Goal: Information Seeking & Learning: Learn about a topic

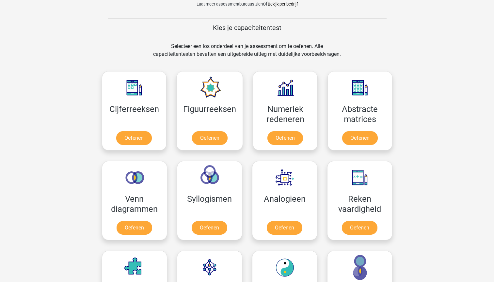
scroll to position [269, 0]
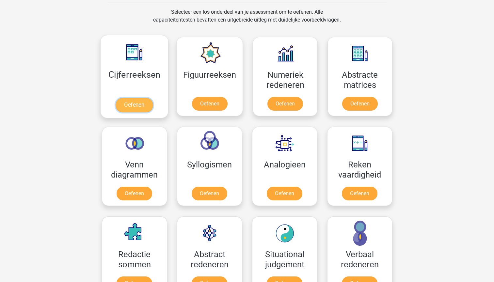
click at [139, 99] on link "Oefenen" at bounding box center [134, 105] width 37 height 14
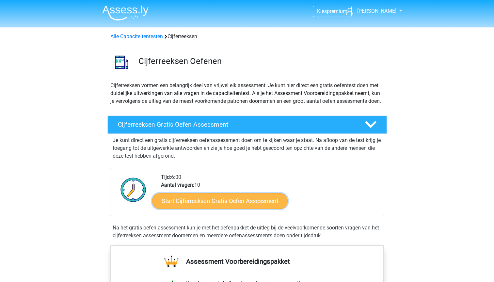
click at [238, 209] on link "Start Cijferreeksen Gratis Oefen Assessment" at bounding box center [220, 201] width 136 height 16
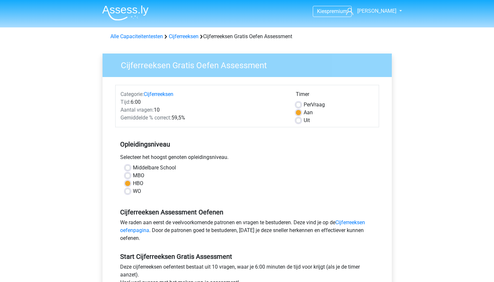
click at [304, 122] on label "Uit" at bounding box center [307, 121] width 6 height 8
click at [299, 122] on input "Uit" at bounding box center [298, 120] width 5 height 7
radio input "true"
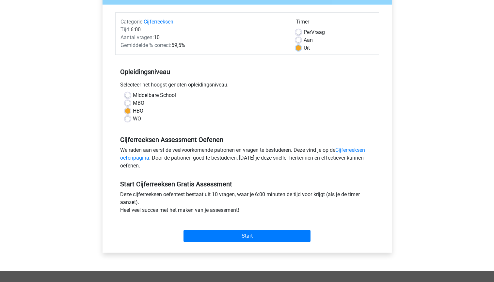
scroll to position [72, 0]
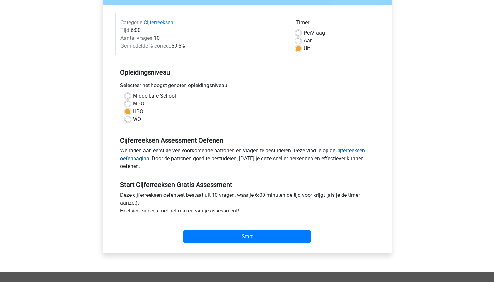
click at [348, 150] on link "Cijferreeksen oefenpagina" at bounding box center [242, 155] width 245 height 14
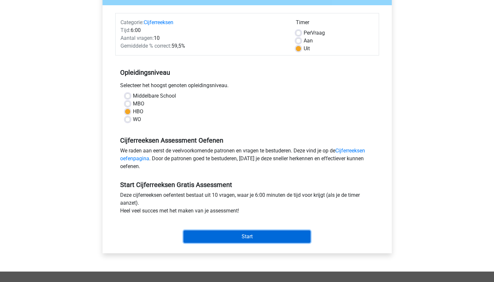
click at [271, 238] on input "Start" at bounding box center [247, 237] width 127 height 12
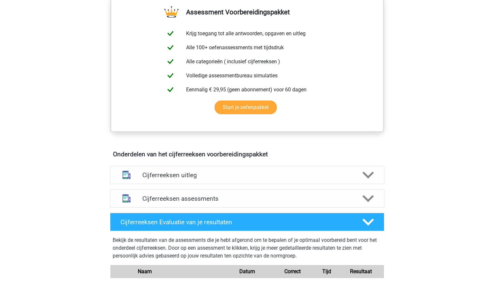
scroll to position [301, 0]
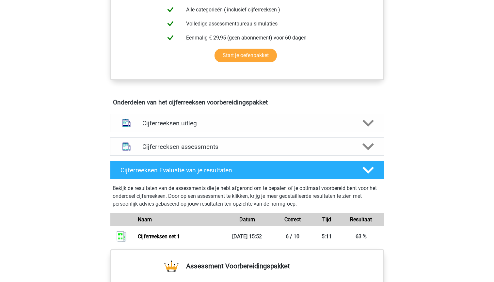
click at [366, 129] on icon at bounding box center [368, 123] width 11 height 11
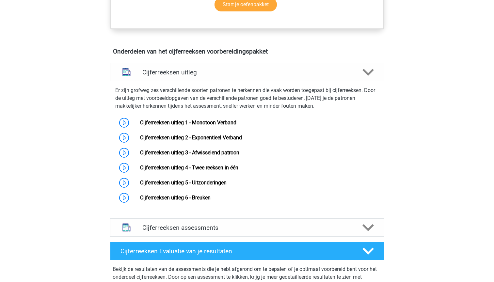
scroll to position [351, 0]
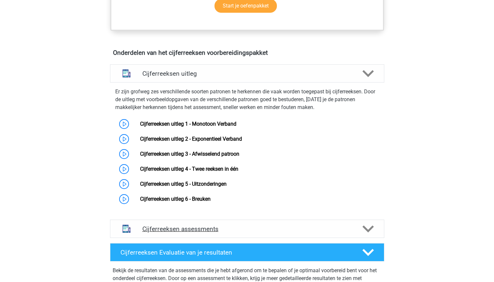
click at [365, 233] on polygon at bounding box center [368, 228] width 11 height 7
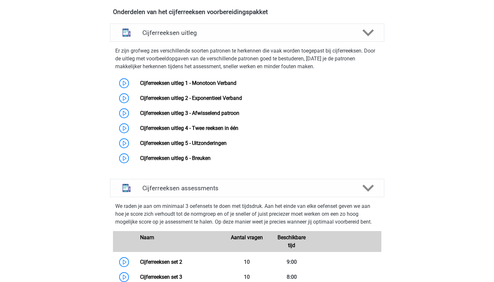
scroll to position [385, 0]
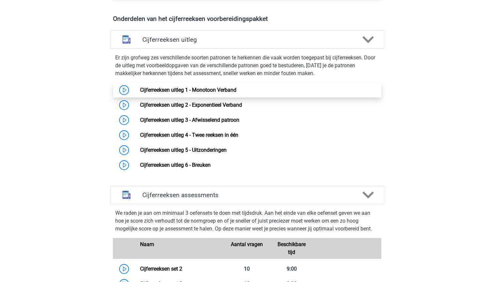
click at [154, 93] on link "Cijferreeksen uitleg 1 - Monotoon Verband" at bounding box center [188, 90] width 96 height 6
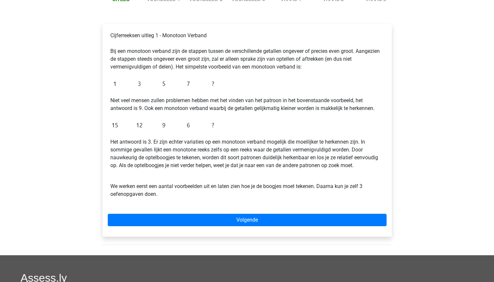
scroll to position [91, 0]
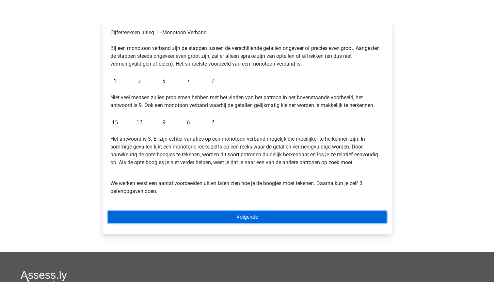
click at [330, 215] on link "Volgende" at bounding box center [247, 217] width 279 height 12
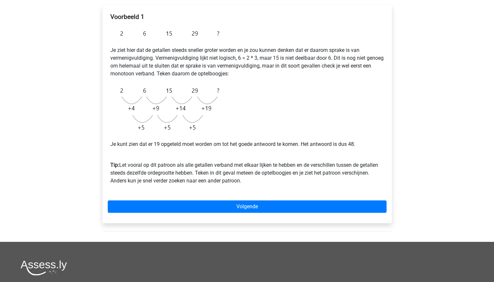
scroll to position [108, 0]
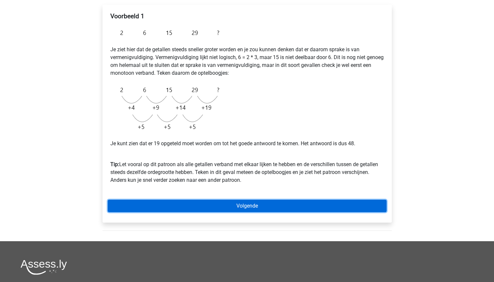
click at [295, 208] on link "Volgende" at bounding box center [247, 206] width 279 height 12
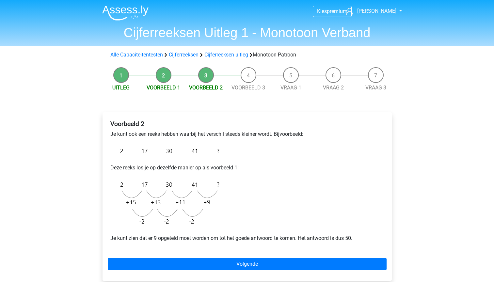
click at [162, 87] on link "Voorbeeld 1" at bounding box center [164, 88] width 34 height 6
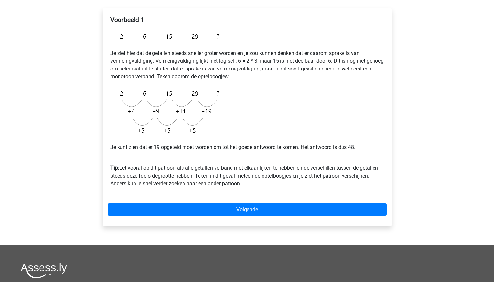
scroll to position [112, 0]
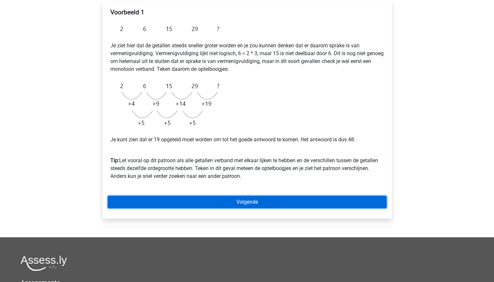
click at [307, 199] on link "Volgende" at bounding box center [247, 202] width 279 height 12
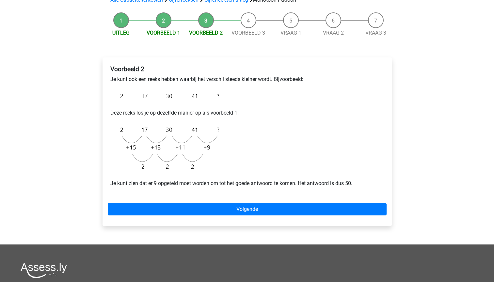
scroll to position [72, 0]
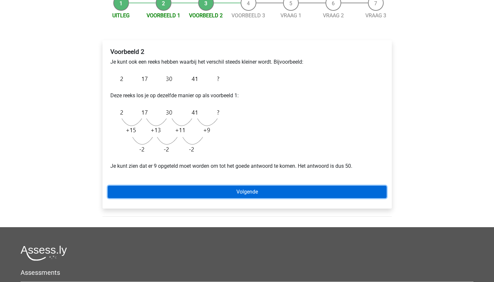
click at [336, 188] on link "Volgende" at bounding box center [247, 192] width 279 height 12
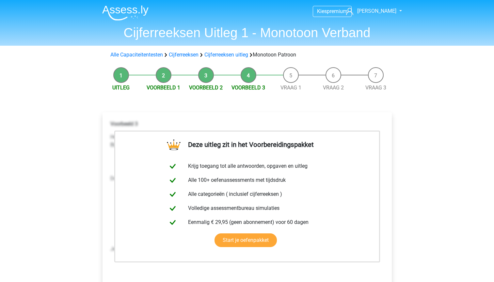
drag, startPoint x: 497, startPoint y: 106, endPoint x: 464, endPoint y: 207, distance: 105.8
click at [464, 207] on div "Kies premium Marianne mvanhassel@cordaan.nl" at bounding box center [247, 254] width 494 height 509
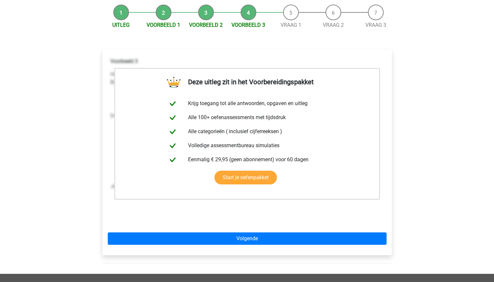
scroll to position [63, 0]
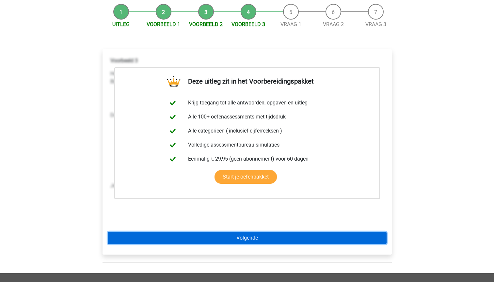
click at [326, 239] on link "Volgende" at bounding box center [247, 238] width 279 height 12
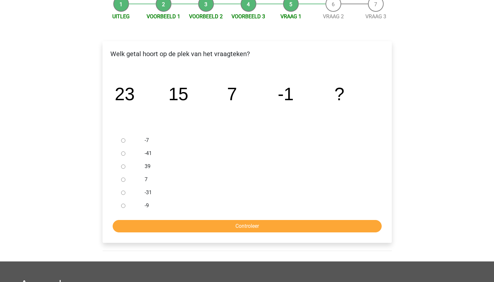
scroll to position [73, 0]
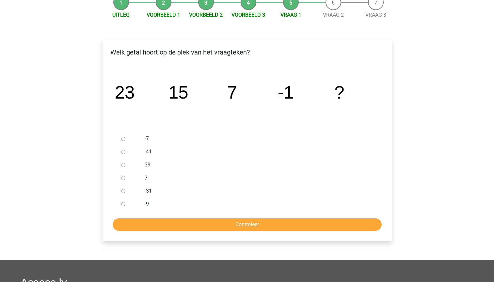
click at [122, 205] on input "-9" at bounding box center [123, 204] width 4 height 4
radio input "true"
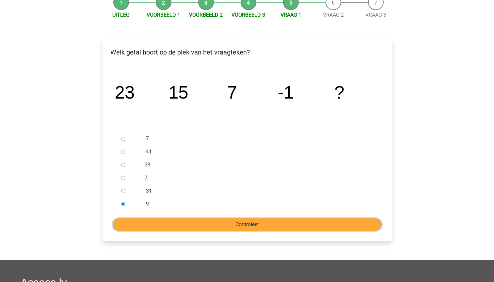
click at [154, 225] on input "Controleer" at bounding box center [247, 225] width 269 height 12
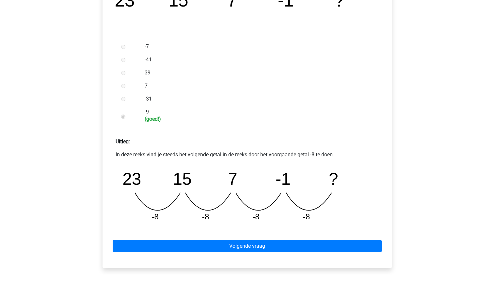
scroll to position [171, 0]
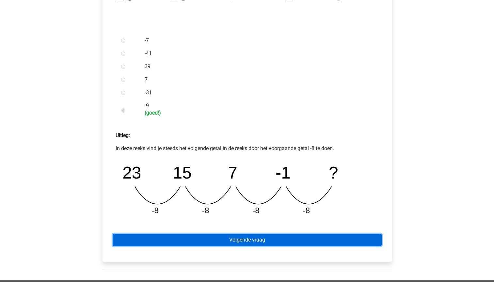
click at [366, 243] on link "Volgende vraag" at bounding box center [247, 240] width 269 height 12
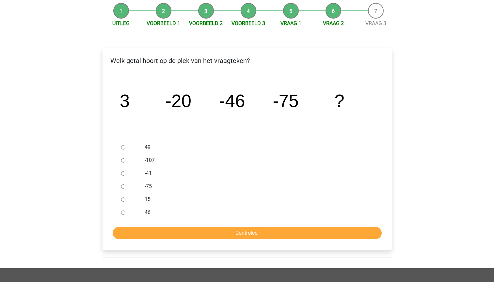
scroll to position [68, 0]
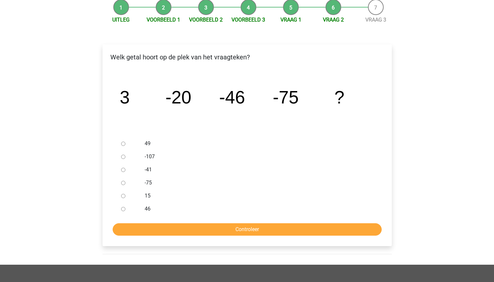
click at [122, 156] on input "-107" at bounding box center [123, 157] width 4 height 4
radio input "true"
click at [232, 229] on input "Controleer" at bounding box center [247, 229] width 269 height 12
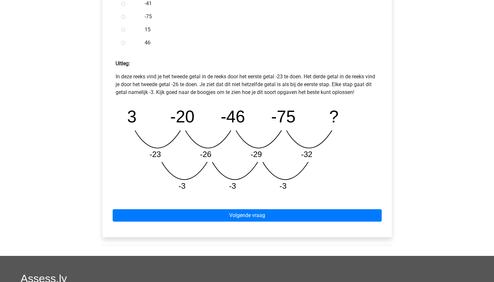
scroll to position [246, 0]
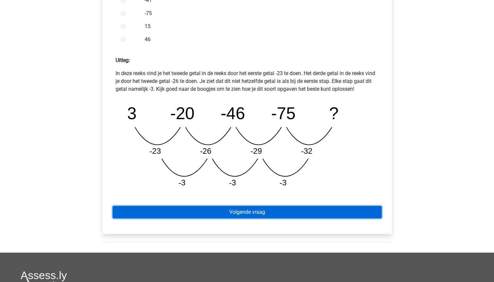
click at [368, 211] on link "Volgende vraag" at bounding box center [247, 212] width 269 height 12
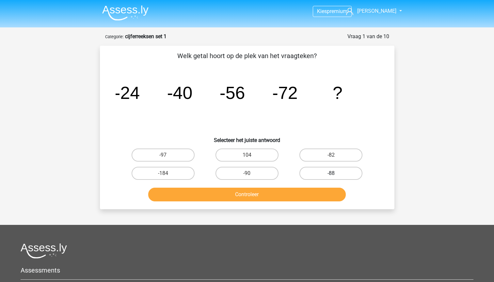
click at [349, 176] on label "-88" at bounding box center [331, 173] width 63 height 13
click at [335, 176] on input "-88" at bounding box center [333, 175] width 4 height 4
radio input "true"
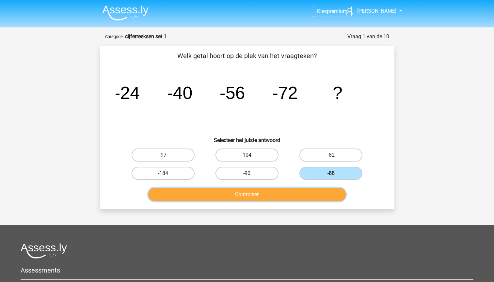
click at [317, 196] on button "Controleer" at bounding box center [247, 195] width 198 height 14
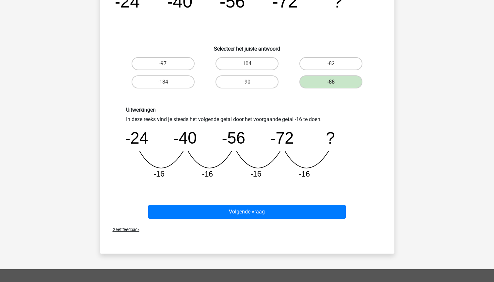
scroll to position [96, 0]
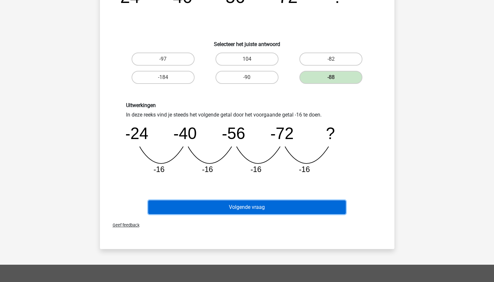
click at [312, 206] on button "Volgende vraag" at bounding box center [247, 208] width 198 height 14
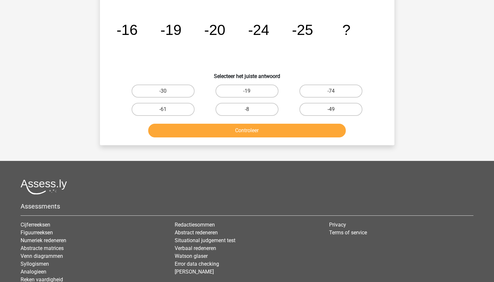
scroll to position [33, 0]
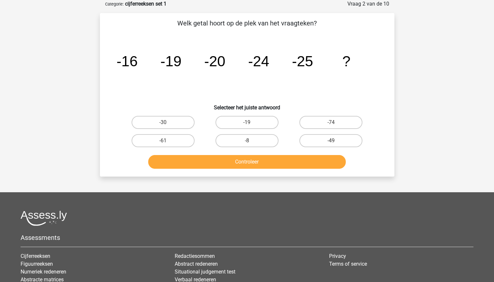
click at [167, 123] on input "-30" at bounding box center [165, 124] width 4 height 4
radio input "true"
click at [217, 160] on button "Controleer" at bounding box center [247, 162] width 198 height 14
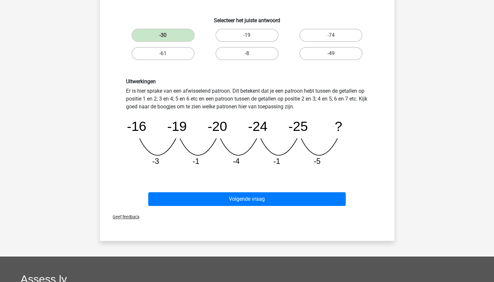
scroll to position [121, 0]
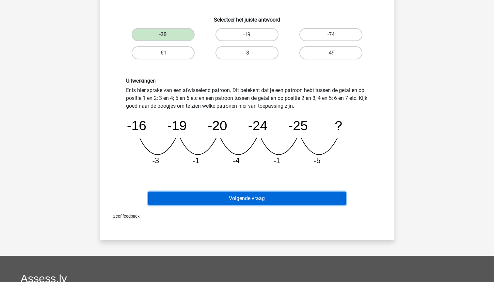
click at [317, 196] on button "Volgende vraag" at bounding box center [247, 199] width 198 height 14
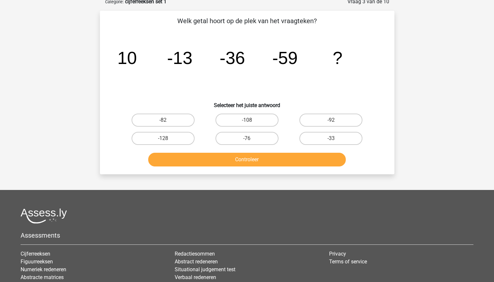
scroll to position [33, 0]
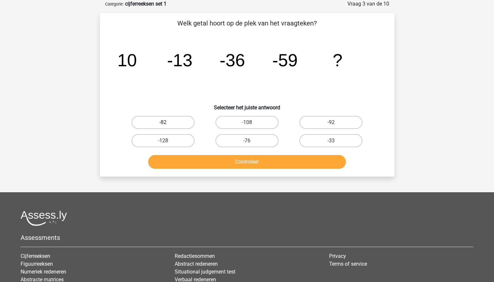
click at [174, 124] on label "-82" at bounding box center [163, 122] width 63 height 13
click at [167, 124] on input "-82" at bounding box center [165, 124] width 4 height 4
radio input "true"
click at [210, 159] on button "Controleer" at bounding box center [247, 162] width 198 height 14
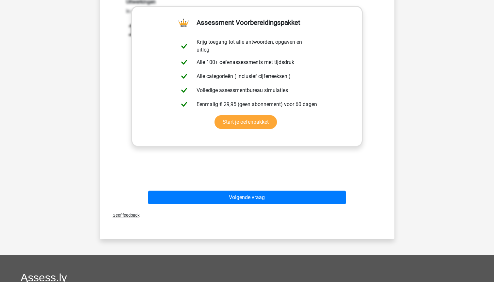
scroll to position [211, 0]
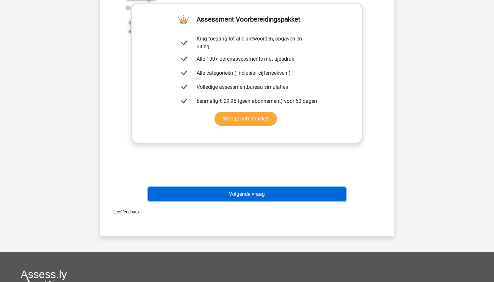
click at [318, 197] on button "Volgende vraag" at bounding box center [247, 194] width 198 height 14
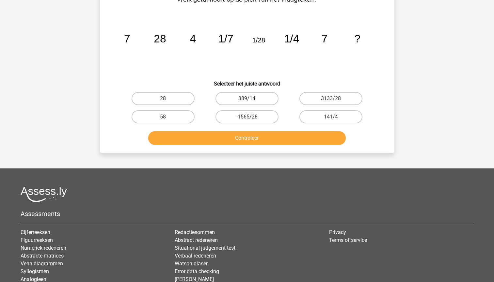
scroll to position [33, 0]
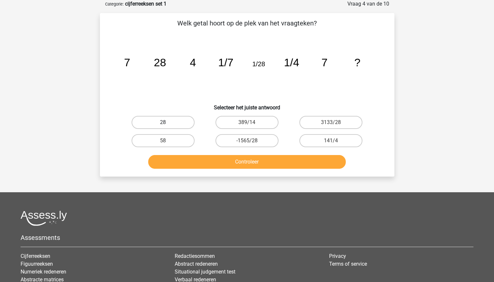
click at [174, 116] on label "28" at bounding box center [163, 122] width 63 height 13
click at [167, 122] on input "28" at bounding box center [165, 124] width 4 height 4
radio input "true"
click at [204, 164] on button "Controleer" at bounding box center [247, 162] width 198 height 14
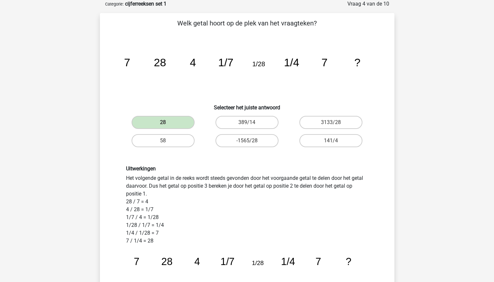
click at [124, 71] on icon "image/svg+xml 7 28 4 1/7 1/28 1/4 7 ?" at bounding box center [247, 66] width 263 height 66
click at [124, 74] on icon "image/svg+xml 7 28 4 1/7 1/28 1/4 7 ?" at bounding box center [247, 66] width 263 height 66
click at [125, 74] on icon "image/svg+xml 7 28 4 1/7 1/28 1/4 7 ?" at bounding box center [247, 66] width 263 height 66
click at [197, 77] on icon "image/svg+xml 7 28 4 1/7 1/28 1/4 7 ?" at bounding box center [247, 66] width 263 height 66
click at [161, 77] on icon "image/svg+xml 7 28 4 1/7 1/28 1/4 7 ?" at bounding box center [247, 66] width 263 height 66
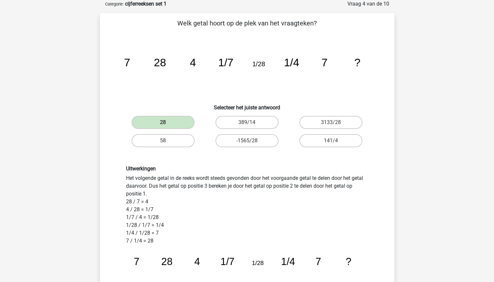
click at [232, 77] on icon "image/svg+xml 7 28 4 1/7 1/28 1/4 7 ?" at bounding box center [247, 66] width 263 height 66
click at [194, 80] on icon "image/svg+xml 7 28 4 1/7 1/28 1/4 7 ?" at bounding box center [247, 66] width 263 height 66
click at [287, 77] on icon "image/svg+xml 7 28 4 1/7 1/28 1/4 7 ?" at bounding box center [247, 66] width 263 height 66
click at [280, 85] on icon "image/svg+xml 7 28 4 1/7 1/28 1/4 7 ?" at bounding box center [247, 66] width 263 height 66
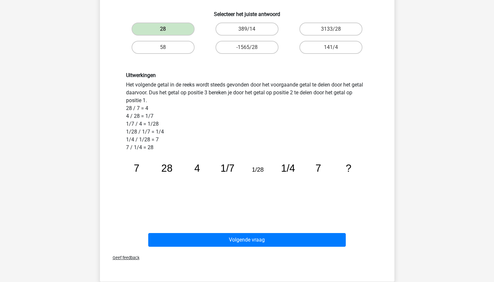
scroll to position [132, 0]
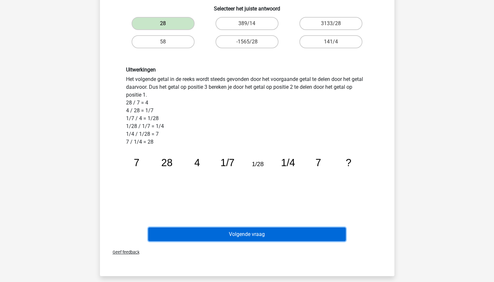
click at [318, 233] on button "Volgende vraag" at bounding box center [247, 235] width 198 height 14
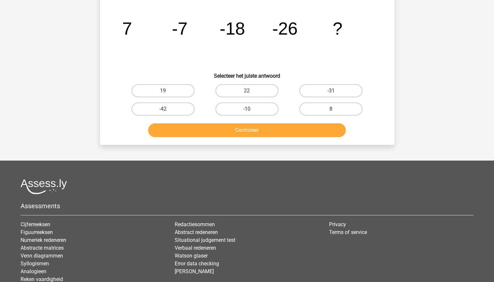
scroll to position [33, 0]
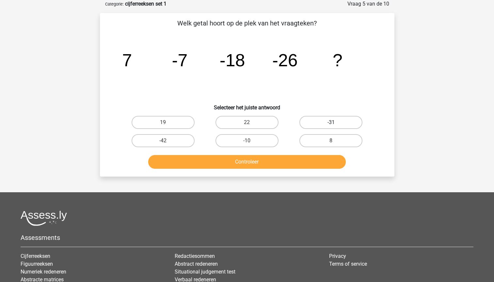
click at [354, 122] on label "-31" at bounding box center [331, 122] width 63 height 13
click at [335, 122] on input "-31" at bounding box center [333, 124] width 4 height 4
radio input "true"
click at [317, 164] on button "Controleer" at bounding box center [247, 162] width 198 height 14
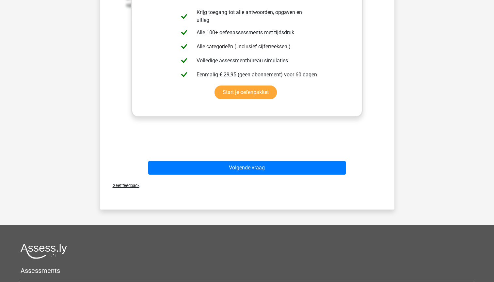
scroll to position [244, 0]
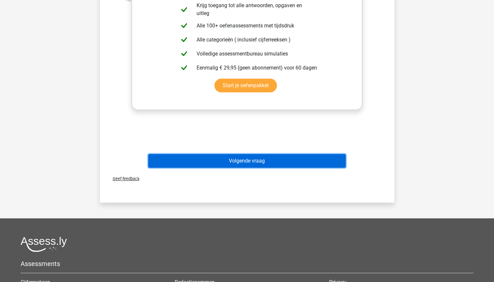
click at [326, 167] on button "Volgende vraag" at bounding box center [247, 161] width 198 height 14
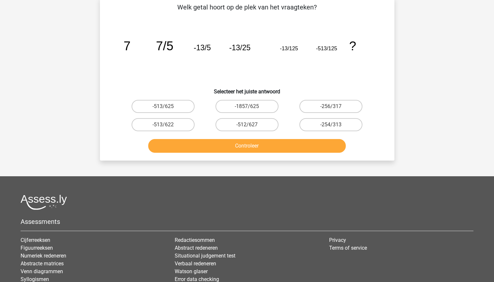
scroll to position [33, 0]
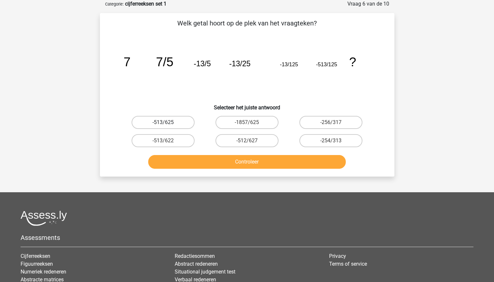
click at [161, 122] on label "-513/625" at bounding box center [163, 122] width 63 height 13
click at [163, 122] on input "-513/625" at bounding box center [165, 124] width 4 height 4
radio input "true"
click at [207, 166] on button "Controleer" at bounding box center [247, 162] width 198 height 14
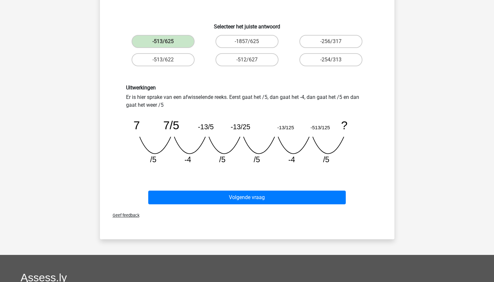
scroll to position [117, 0]
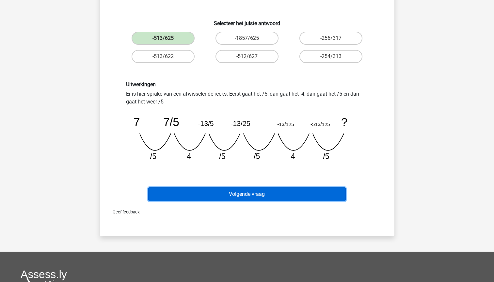
drag, startPoint x: 305, startPoint y: 195, endPoint x: 252, endPoint y: 197, distance: 52.3
click at [252, 197] on button "Volgende vraag" at bounding box center [247, 194] width 198 height 14
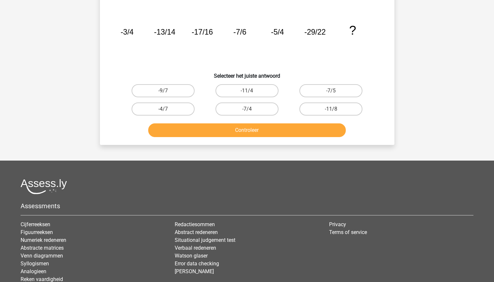
scroll to position [33, 0]
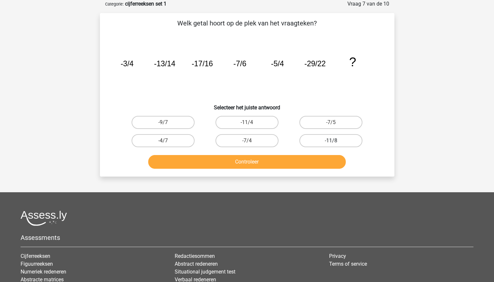
click at [344, 140] on label "-11/8" at bounding box center [331, 140] width 63 height 13
click at [335, 141] on input "-11/8" at bounding box center [333, 143] width 4 height 4
radio input "true"
click at [324, 163] on button "Controleer" at bounding box center [247, 162] width 198 height 14
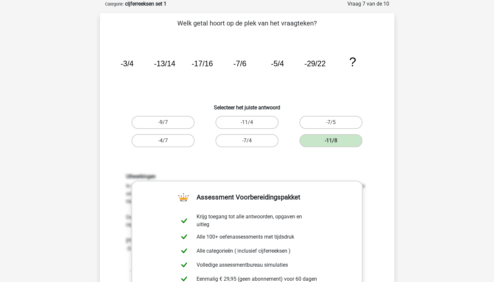
drag, startPoint x: 496, startPoint y: 95, endPoint x: 459, endPoint y: 198, distance: 109.7
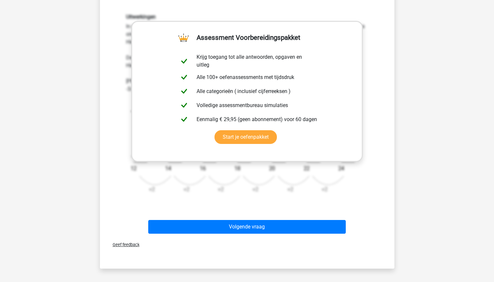
scroll to position [205, 0]
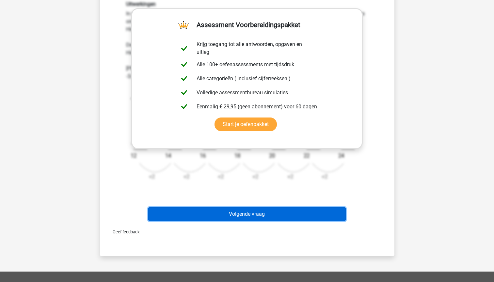
click at [323, 215] on button "Volgende vraag" at bounding box center [247, 214] width 198 height 14
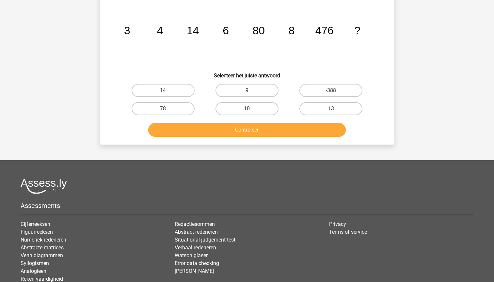
scroll to position [33, 0]
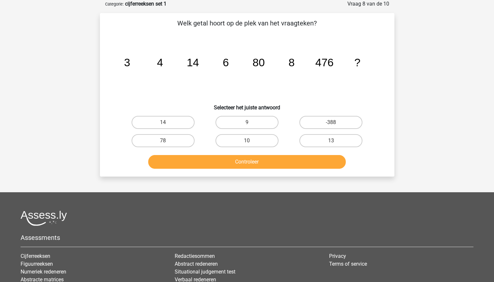
click at [184, 94] on icon "image/svg+xml 3 4 14 6 80 8 476 ?" at bounding box center [247, 66] width 263 height 66
click at [329, 80] on icon "image/svg+xml 3 4 14 6 80 8 476 ?" at bounding box center [247, 66] width 263 height 66
click at [252, 143] on label "10" at bounding box center [247, 140] width 63 height 13
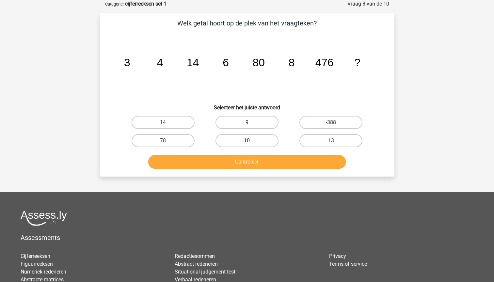
click at [251, 143] on input "10" at bounding box center [249, 143] width 4 height 4
radio input "true"
click at [256, 163] on button "Controleer" at bounding box center [247, 162] width 198 height 14
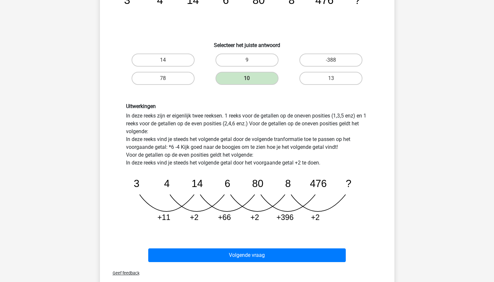
scroll to position [96, 0]
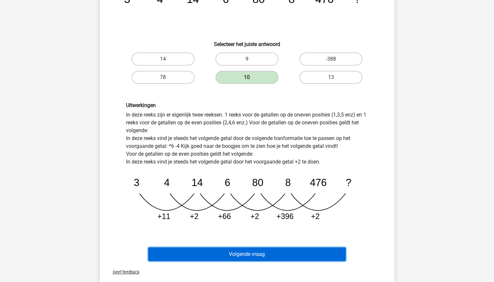
click at [301, 257] on button "Volgende vraag" at bounding box center [247, 255] width 198 height 14
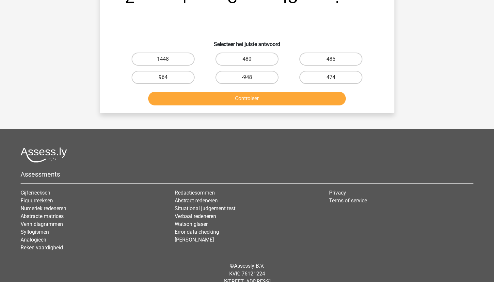
scroll to position [33, 0]
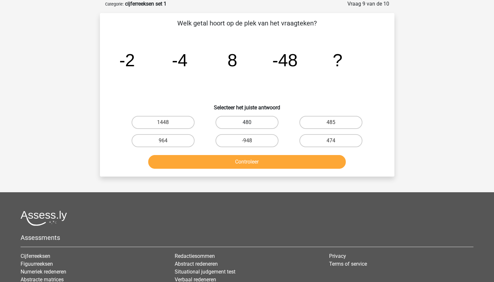
click at [260, 120] on label "480" at bounding box center [247, 122] width 63 height 13
click at [251, 122] on input "480" at bounding box center [249, 124] width 4 height 4
radio input "true"
click at [255, 161] on button "Controleer" at bounding box center [247, 162] width 198 height 14
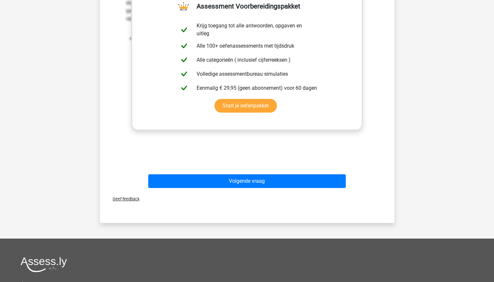
scroll to position [237, 0]
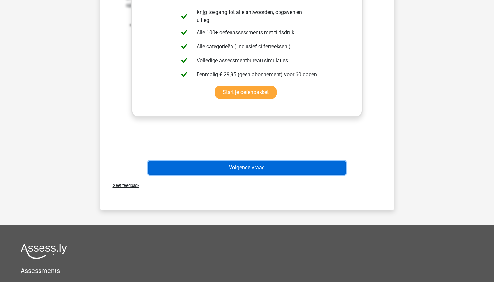
click at [328, 167] on button "Volgende vraag" at bounding box center [247, 168] width 198 height 14
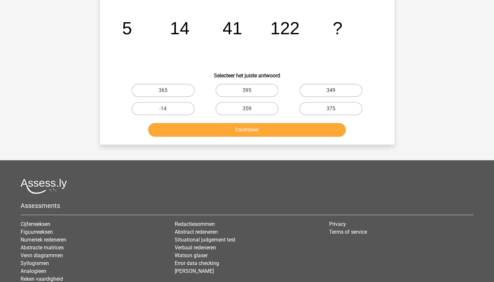
scroll to position [33, 0]
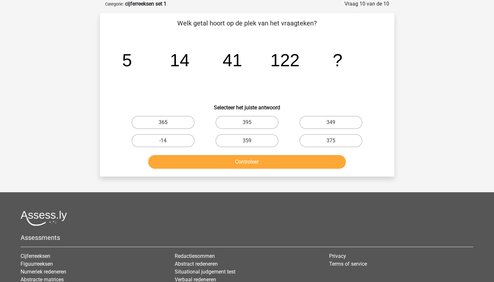
click at [188, 125] on label "365" at bounding box center [163, 122] width 63 height 13
click at [167, 125] on input "365" at bounding box center [165, 124] width 4 height 4
radio input "true"
click at [206, 161] on button "Controleer" at bounding box center [247, 162] width 198 height 14
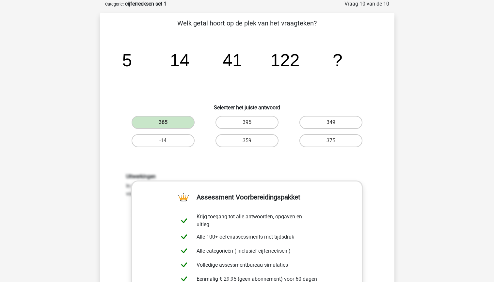
scroll to position [280, 0]
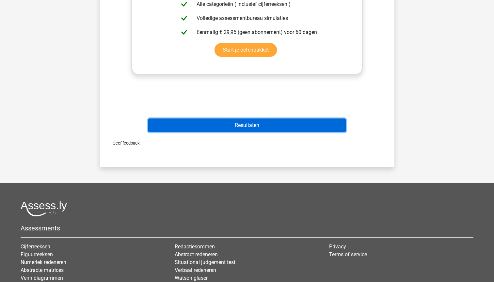
click at [319, 127] on button "Resultaten" at bounding box center [247, 126] width 198 height 14
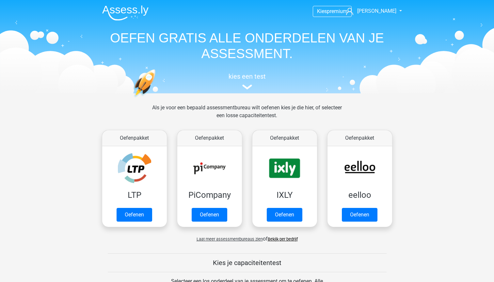
scroll to position [269, 0]
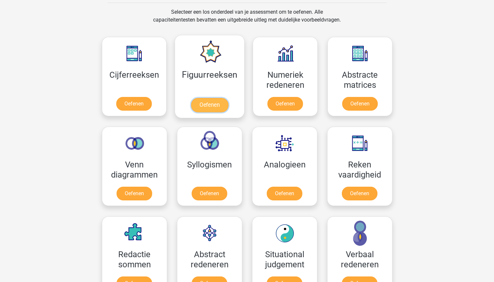
click at [210, 109] on link "Oefenen" at bounding box center [209, 105] width 37 height 14
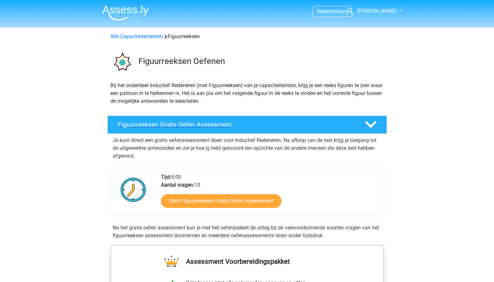
click at [362, 124] on div at bounding box center [370, 124] width 22 height 11
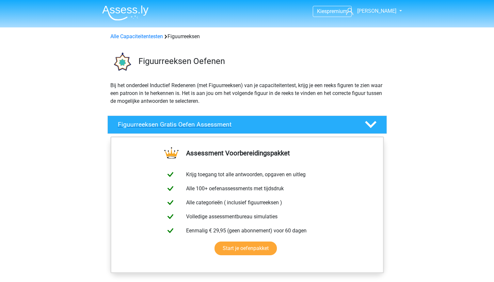
click at [370, 122] on icon at bounding box center [370, 124] width 11 height 11
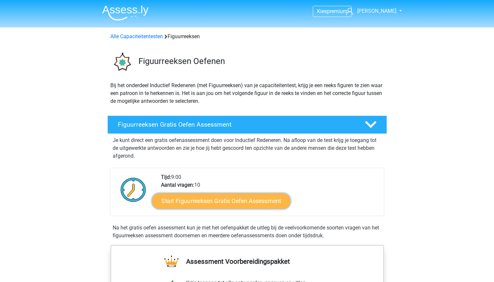
click at [262, 199] on link "Start Figuurreeksen Gratis Oefen Assessment" at bounding box center [221, 201] width 138 height 16
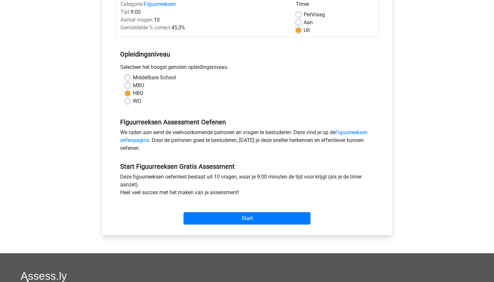
scroll to position [91, 0]
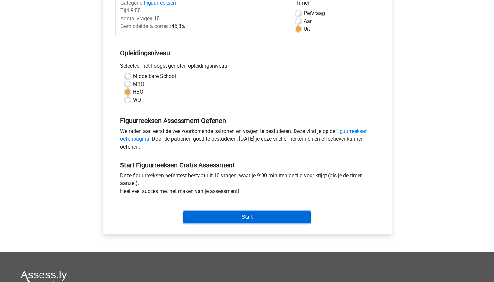
click at [263, 213] on input "Start" at bounding box center [247, 217] width 127 height 12
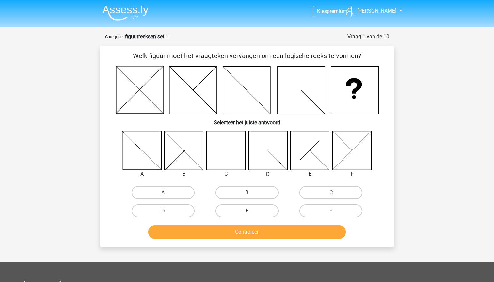
click at [232, 155] on icon at bounding box center [225, 150] width 39 height 39
click at [337, 192] on label "C" at bounding box center [331, 192] width 63 height 13
click at [335, 193] on input "C" at bounding box center [333, 195] width 4 height 4
radio input "true"
click at [295, 235] on button "Controleer" at bounding box center [247, 232] width 198 height 14
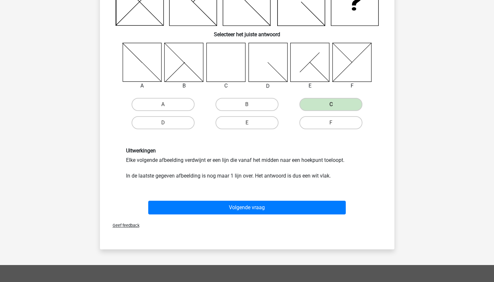
scroll to position [90, 0]
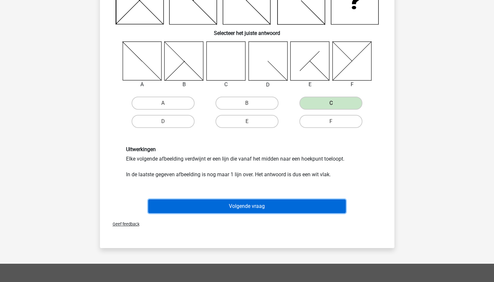
click at [328, 210] on button "Volgende vraag" at bounding box center [247, 207] width 198 height 14
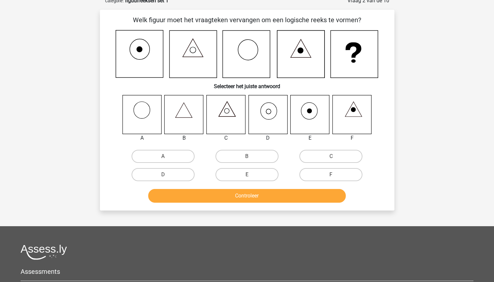
scroll to position [33, 0]
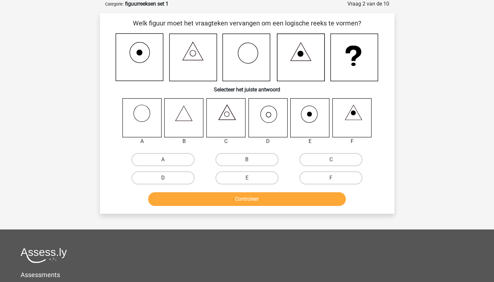
click at [171, 178] on label "D" at bounding box center [163, 177] width 63 height 13
click at [167, 178] on input "D" at bounding box center [165, 180] width 4 height 4
radio input "true"
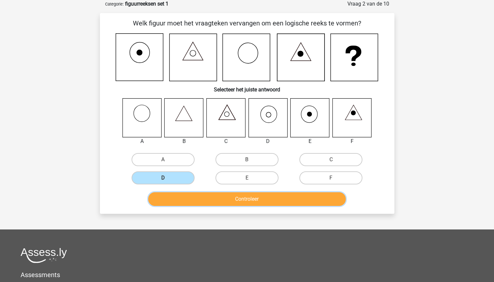
click at [190, 197] on button "Controleer" at bounding box center [247, 199] width 198 height 14
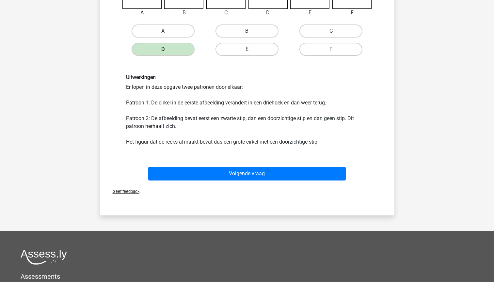
scroll to position [162, 0]
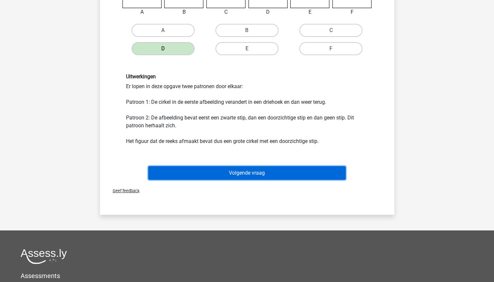
click at [313, 172] on button "Volgende vraag" at bounding box center [247, 173] width 198 height 14
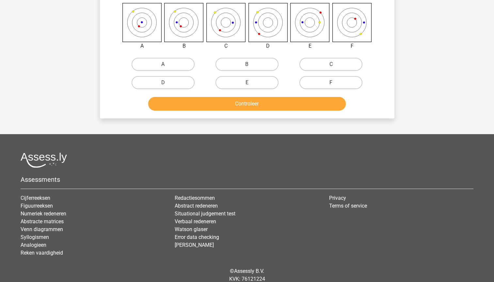
scroll to position [33, 0]
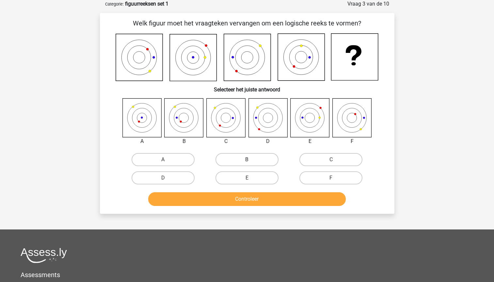
click at [261, 158] on label "B" at bounding box center [247, 159] width 63 height 13
click at [251, 160] on input "B" at bounding box center [249, 162] width 4 height 4
radio input "true"
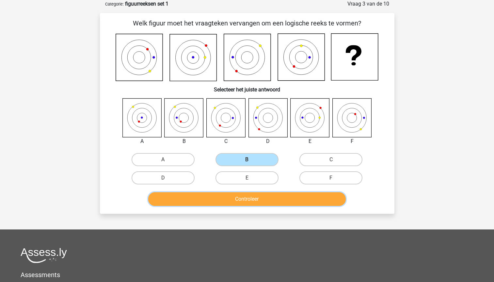
click at [253, 195] on button "Controleer" at bounding box center [247, 199] width 198 height 14
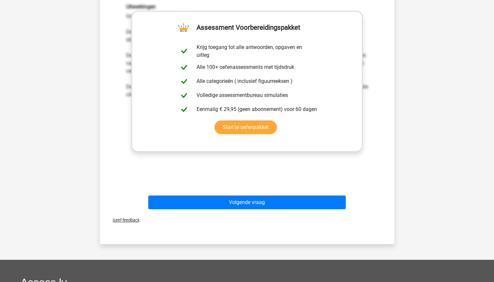
scroll to position [259, 0]
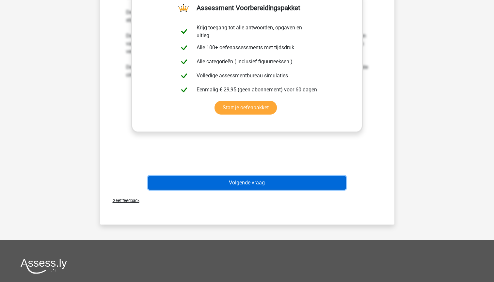
click at [333, 186] on button "Volgende vraag" at bounding box center [247, 183] width 198 height 14
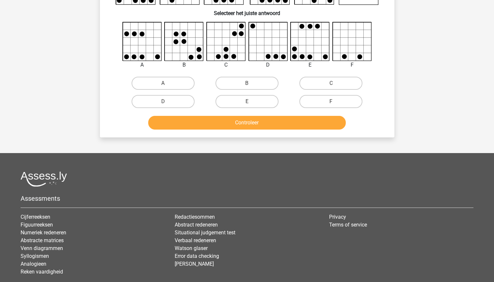
scroll to position [33, 0]
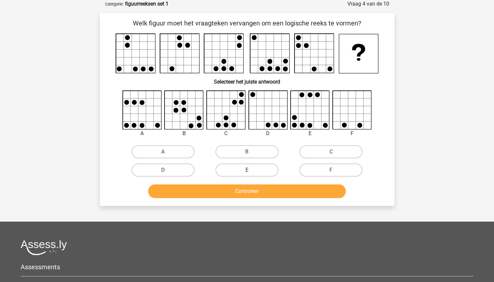
click at [255, 170] on label "E" at bounding box center [247, 170] width 63 height 13
click at [251, 170] on input "E" at bounding box center [249, 172] width 4 height 4
radio input "true"
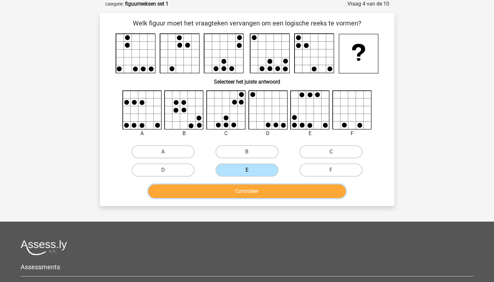
click at [250, 192] on button "Controleer" at bounding box center [247, 192] width 198 height 14
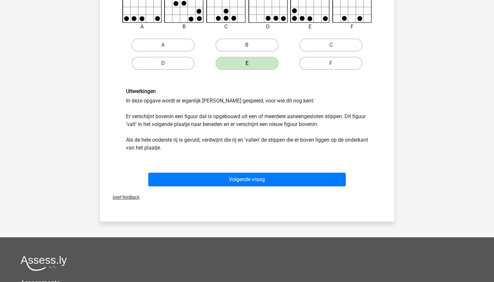
scroll to position [216, 0]
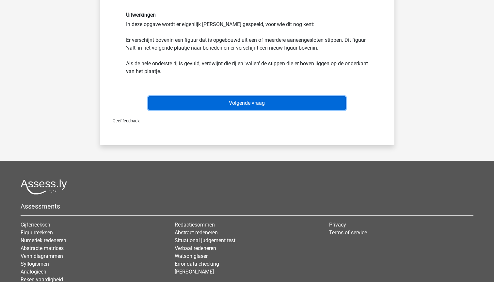
click at [291, 97] on button "Volgende vraag" at bounding box center [247, 103] width 198 height 14
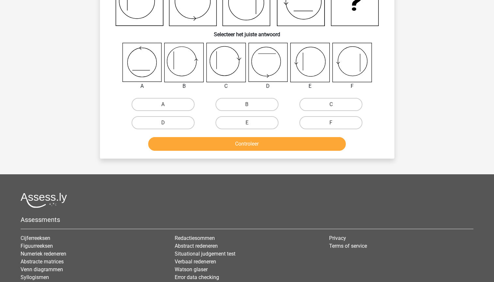
scroll to position [33, 0]
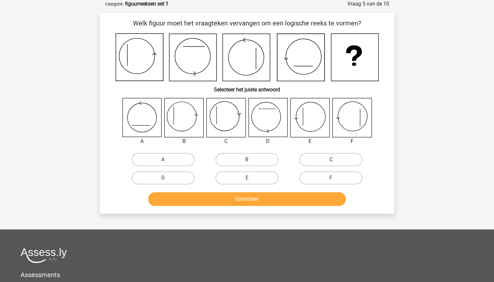
drag, startPoint x: 323, startPoint y: 160, endPoint x: 305, endPoint y: 161, distance: 18.0
click at [305, 161] on label "C" at bounding box center [331, 159] width 63 height 13
click at [331, 161] on input "C" at bounding box center [333, 162] width 4 height 4
radio input "true"
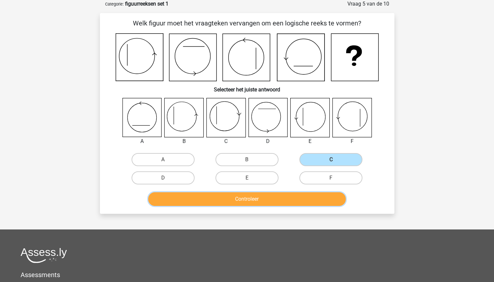
click at [259, 204] on button "Controleer" at bounding box center [247, 199] width 198 height 14
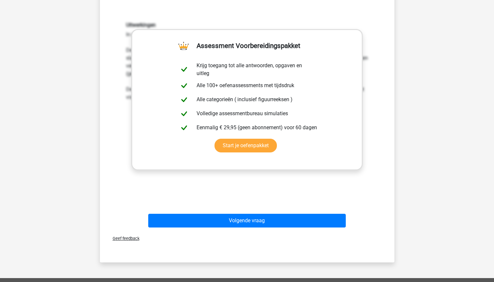
scroll to position [222, 0]
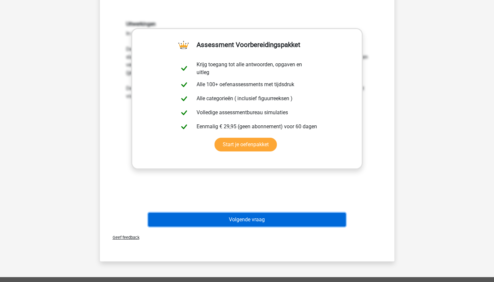
click at [338, 221] on button "Volgende vraag" at bounding box center [247, 220] width 198 height 14
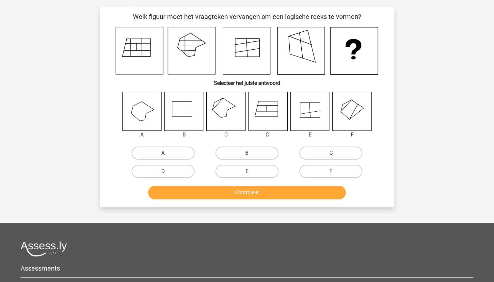
scroll to position [33, 0]
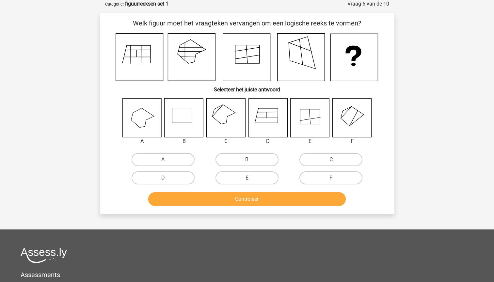
click at [328, 160] on label "C" at bounding box center [331, 159] width 63 height 13
click at [331, 160] on input "C" at bounding box center [333, 162] width 4 height 4
radio input "true"
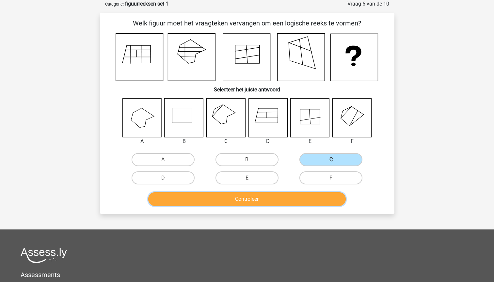
click at [285, 198] on button "Controleer" at bounding box center [247, 199] width 198 height 14
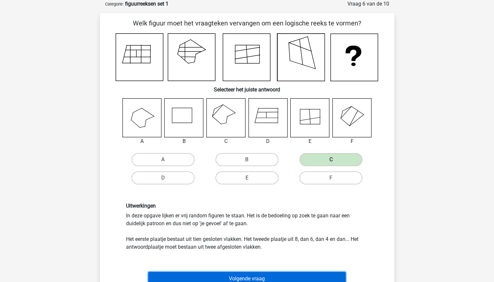
click at [309, 273] on button "Volgende vraag" at bounding box center [247, 279] width 198 height 14
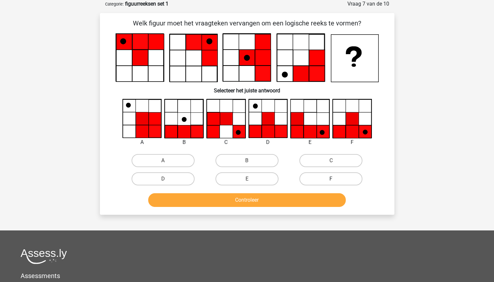
click at [347, 176] on label "F" at bounding box center [331, 178] width 63 height 13
click at [335, 179] on input "F" at bounding box center [333, 181] width 4 height 4
radio input "true"
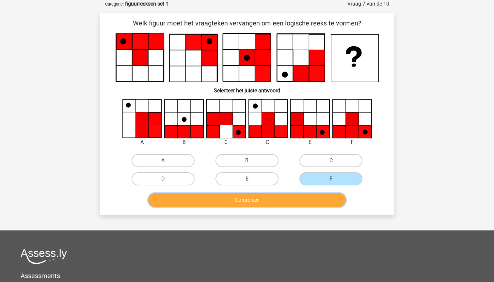
click at [313, 202] on button "Controleer" at bounding box center [247, 200] width 198 height 14
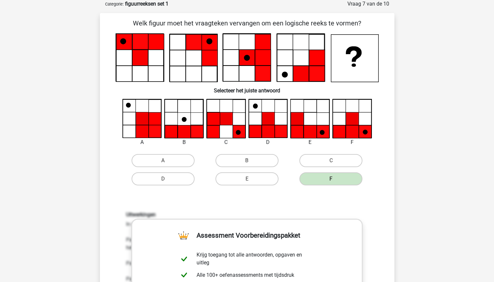
drag, startPoint x: 495, startPoint y: 125, endPoint x: 434, endPoint y: 241, distance: 131.5
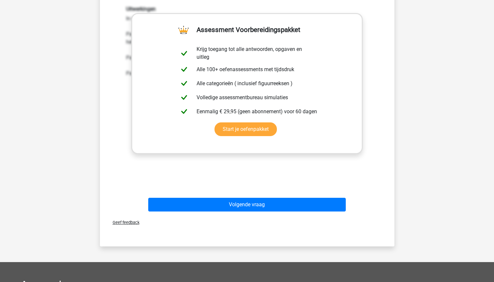
scroll to position [239, 0]
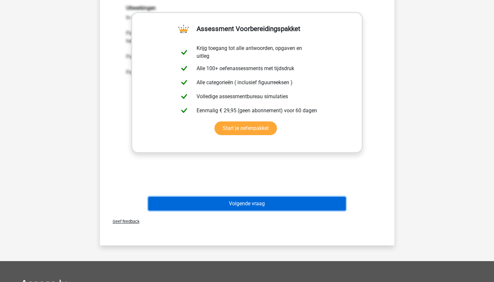
click at [326, 201] on button "Volgende vraag" at bounding box center [247, 204] width 198 height 14
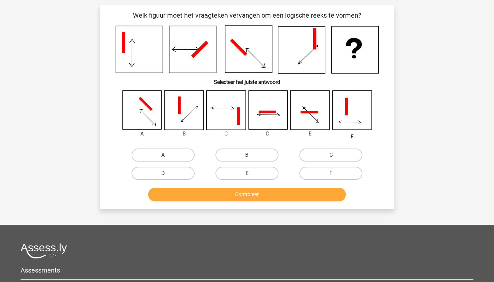
scroll to position [33, 0]
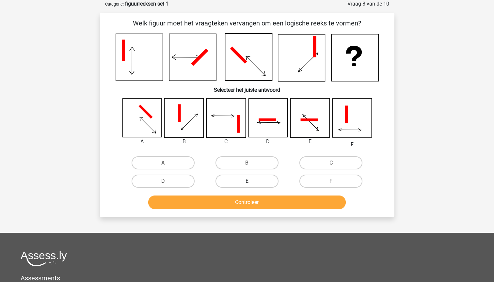
click at [237, 183] on label "E" at bounding box center [247, 181] width 63 height 13
click at [247, 183] on input "E" at bounding box center [249, 183] width 4 height 4
radio input "true"
click at [238, 206] on button "Controleer" at bounding box center [247, 203] width 198 height 14
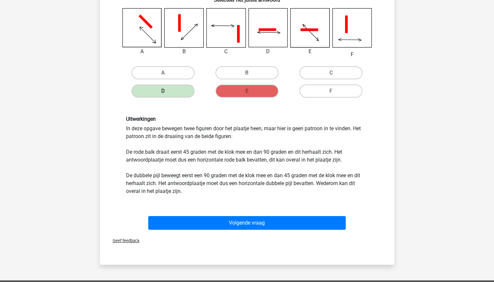
scroll to position [139, 0]
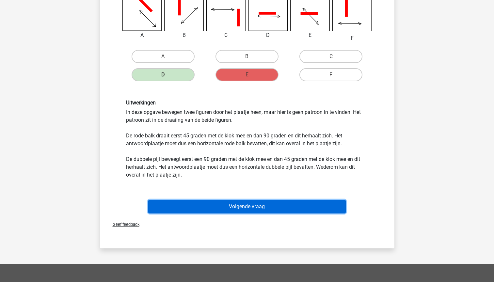
click at [336, 203] on button "Volgende vraag" at bounding box center [247, 207] width 198 height 14
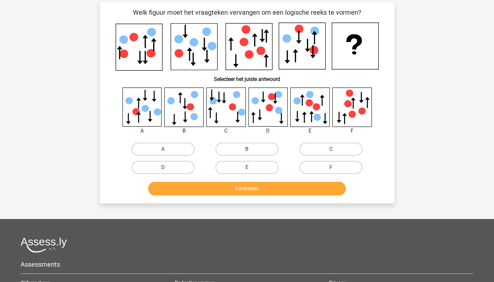
scroll to position [33, 0]
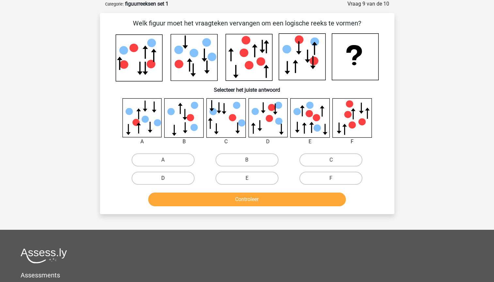
click at [188, 177] on label "D" at bounding box center [163, 178] width 63 height 13
click at [167, 178] on input "D" at bounding box center [165, 180] width 4 height 4
radio input "true"
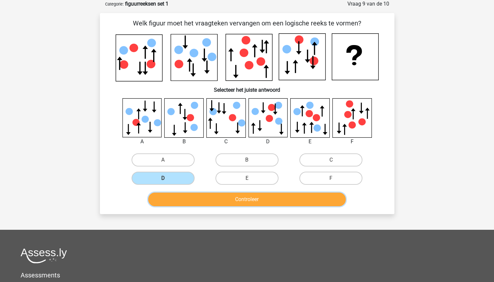
click at [194, 198] on button "Controleer" at bounding box center [247, 200] width 198 height 14
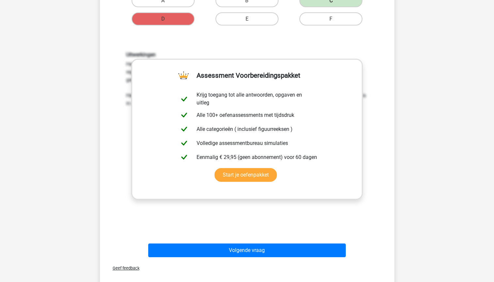
scroll to position [203, 0]
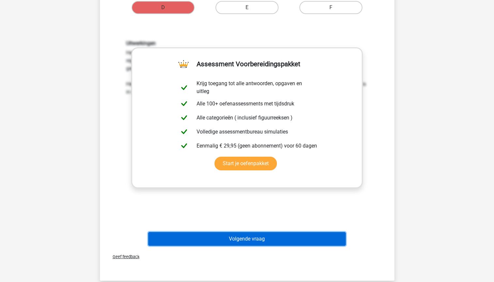
click at [332, 237] on button "Volgende vraag" at bounding box center [247, 239] width 198 height 14
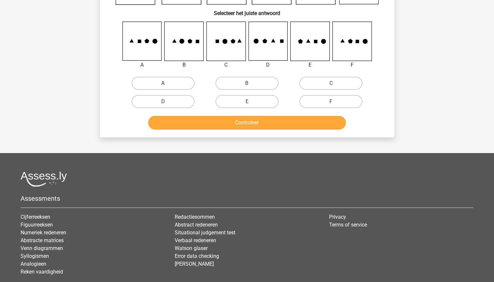
scroll to position [33, 0]
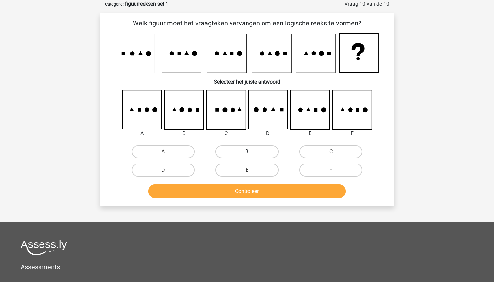
click at [236, 151] on label "B" at bounding box center [247, 151] width 63 height 13
click at [247, 152] on input "B" at bounding box center [249, 154] width 4 height 4
radio input "true"
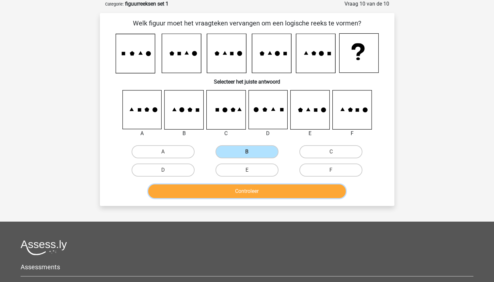
click at [237, 191] on button "Controleer" at bounding box center [247, 192] width 198 height 14
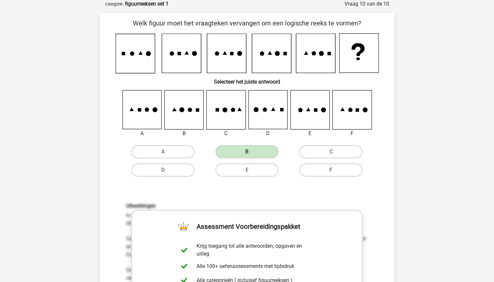
drag, startPoint x: 497, startPoint y: 62, endPoint x: 430, endPoint y: 208, distance: 161.5
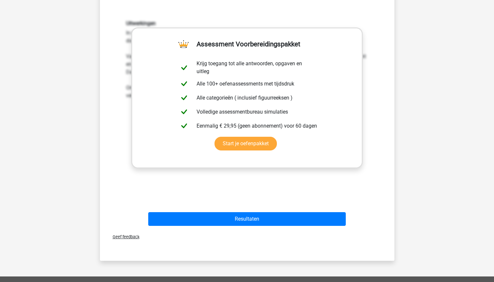
scroll to position [236, 0]
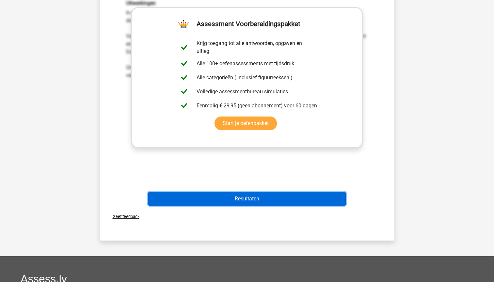
click at [316, 203] on button "Resultaten" at bounding box center [247, 199] width 198 height 14
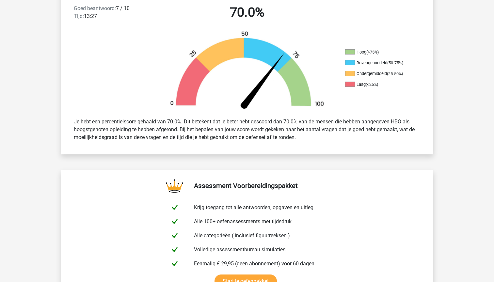
scroll to position [181, 0]
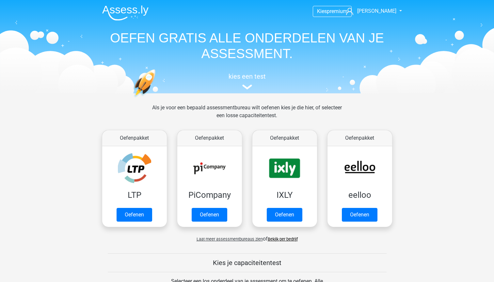
scroll to position [269, 0]
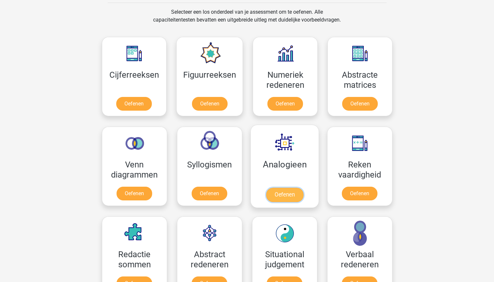
click at [284, 194] on link "Oefenen" at bounding box center [284, 195] width 37 height 14
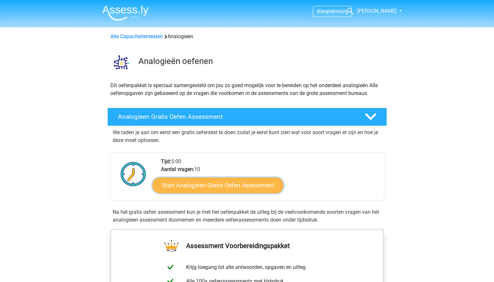
click at [249, 186] on link "Start Analogieen Gratis Oefen Assessment" at bounding box center [218, 185] width 131 height 16
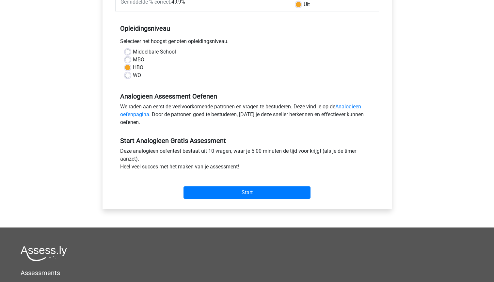
scroll to position [117, 0]
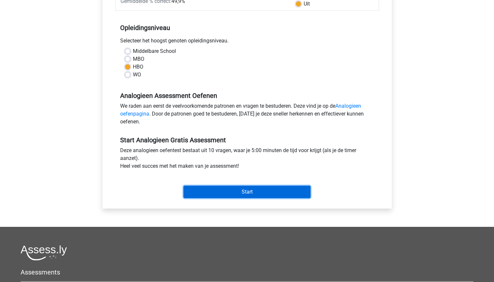
click at [279, 192] on input "Start" at bounding box center [247, 192] width 127 height 12
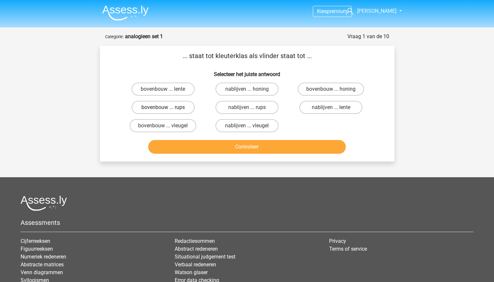
click at [178, 107] on label "bovenbouw ... rups" at bounding box center [163, 107] width 63 height 13
click at [167, 107] on input "bovenbouw ... rups" at bounding box center [165, 109] width 4 height 4
radio input "true"
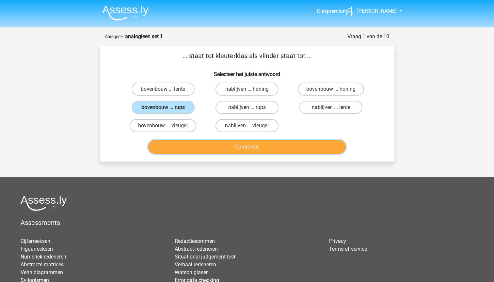
click at [210, 148] on button "Controleer" at bounding box center [247, 147] width 198 height 14
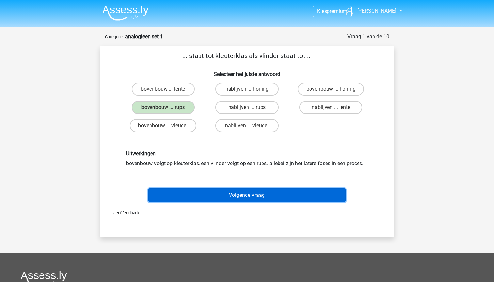
click at [259, 196] on button "Volgende vraag" at bounding box center [247, 195] width 198 height 14
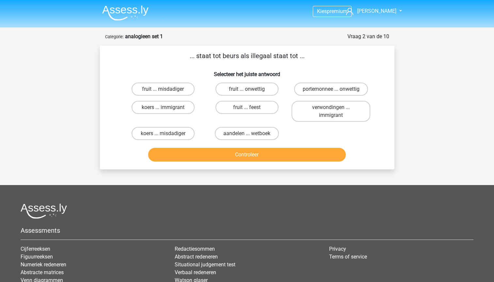
scroll to position [33, 0]
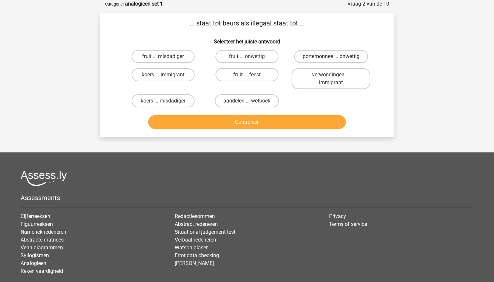
click at [351, 60] on label "portemonnee ... onwettig" at bounding box center [331, 56] width 74 height 13
click at [335, 60] on input "portemonnee ... onwettig" at bounding box center [333, 59] width 4 height 4
radio input "true"
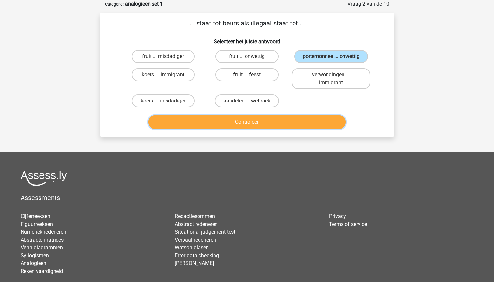
click at [314, 121] on button "Controleer" at bounding box center [247, 122] width 198 height 14
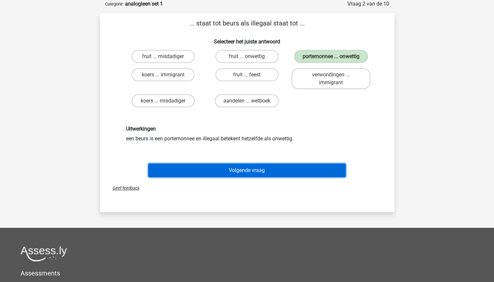
click at [269, 170] on button "Volgende vraag" at bounding box center [247, 171] width 198 height 14
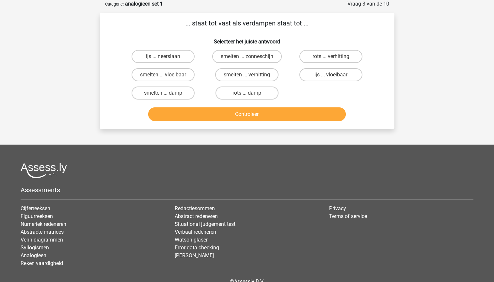
click at [164, 75] on input "smelten ... vloeibaar" at bounding box center [165, 77] width 4 height 4
radio input "true"
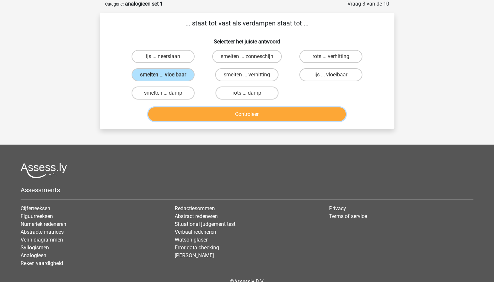
click at [253, 112] on button "Controleer" at bounding box center [247, 114] width 198 height 14
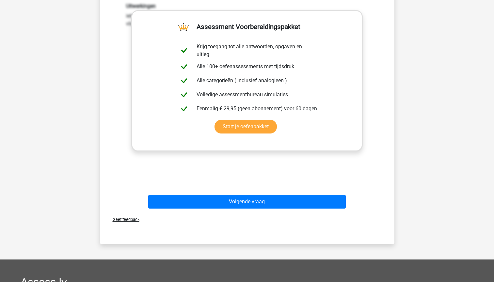
scroll to position [179, 0]
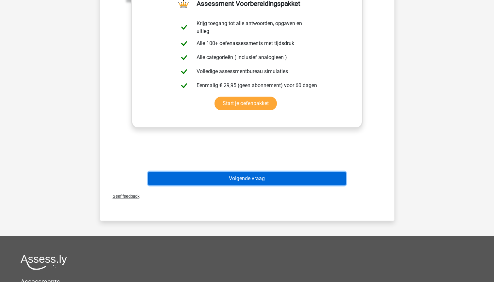
click at [330, 179] on button "Volgende vraag" at bounding box center [247, 179] width 198 height 14
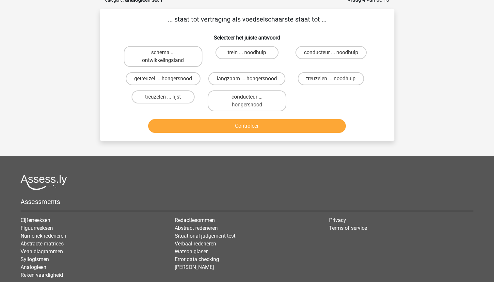
scroll to position [33, 0]
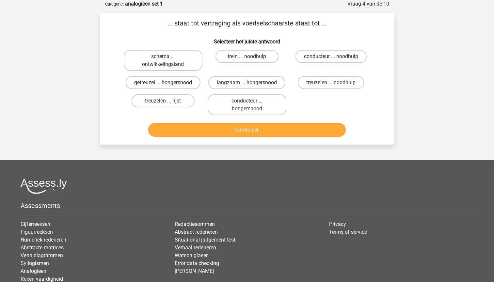
click at [171, 84] on label "getreuzel ... hongersnood" at bounding box center [163, 82] width 75 height 13
click at [167, 84] on input "getreuzel ... hongersnood" at bounding box center [165, 85] width 4 height 4
radio input "true"
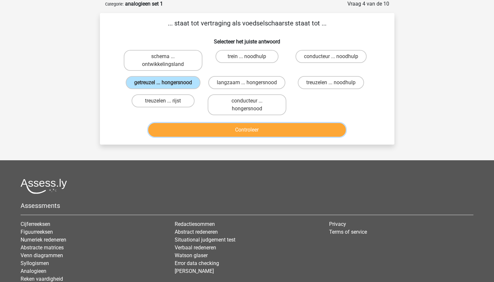
click at [200, 130] on button "Controleer" at bounding box center [247, 130] width 198 height 14
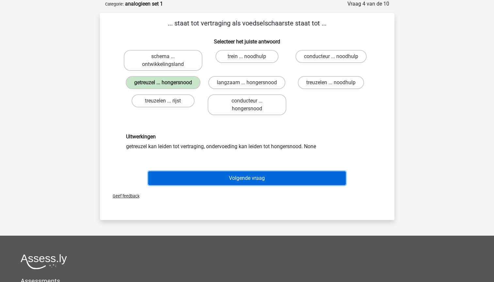
click at [281, 177] on button "Volgende vraag" at bounding box center [247, 178] width 198 height 14
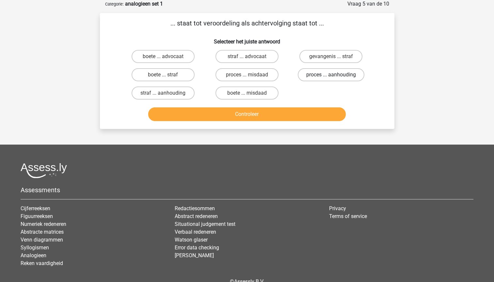
click at [355, 76] on label "proces ... aanhouding" at bounding box center [331, 74] width 67 height 13
click at [335, 76] on input "proces ... aanhouding" at bounding box center [333, 77] width 4 height 4
radio input "true"
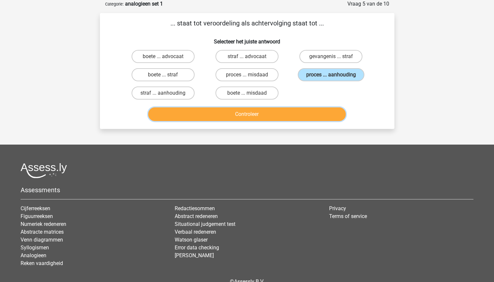
click at [321, 121] on button "Controleer" at bounding box center [247, 114] width 198 height 14
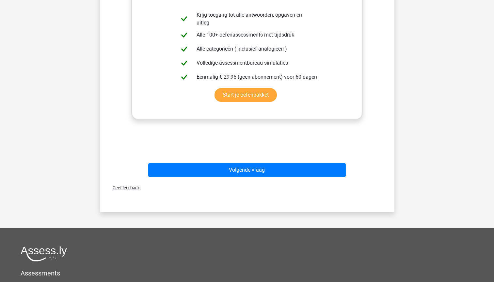
scroll to position [194, 0]
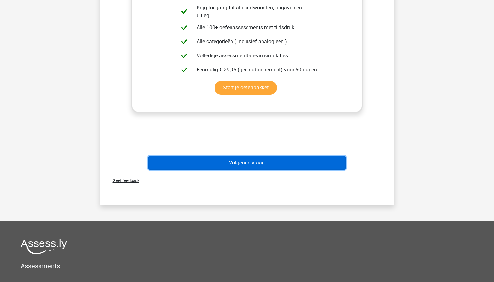
click at [323, 162] on button "Volgende vraag" at bounding box center [247, 163] width 198 height 14
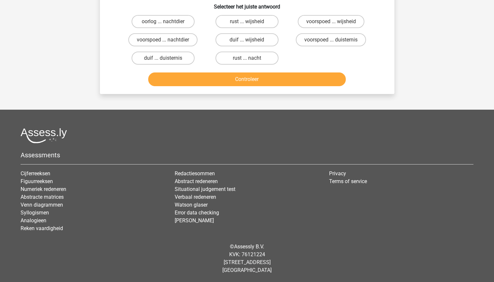
scroll to position [33, 0]
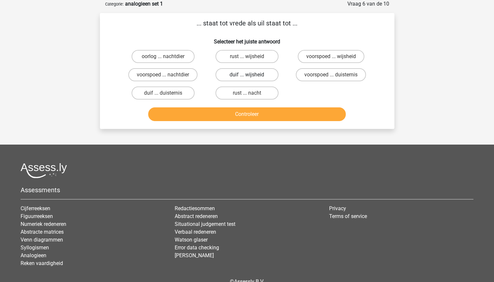
click at [259, 75] on label "duif ... wijsheid" at bounding box center [247, 74] width 63 height 13
click at [251, 75] on input "duif ... wijsheid" at bounding box center [249, 77] width 4 height 4
radio input "true"
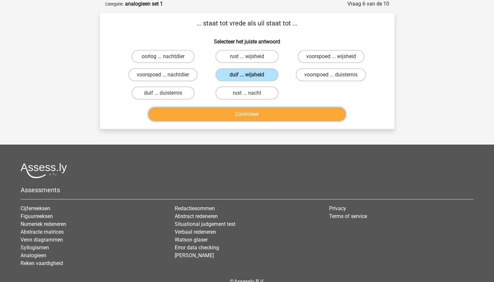
click at [286, 112] on button "Controleer" at bounding box center [247, 114] width 198 height 14
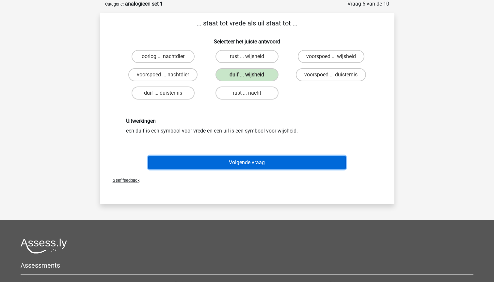
click at [270, 160] on button "Volgende vraag" at bounding box center [247, 163] width 198 height 14
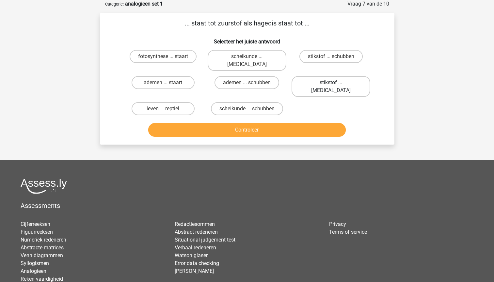
click at [341, 76] on label "stikstof ... krokodil" at bounding box center [331, 86] width 79 height 21
click at [335, 83] on input "stikstof ... krokodil" at bounding box center [333, 85] width 4 height 4
radio input "true"
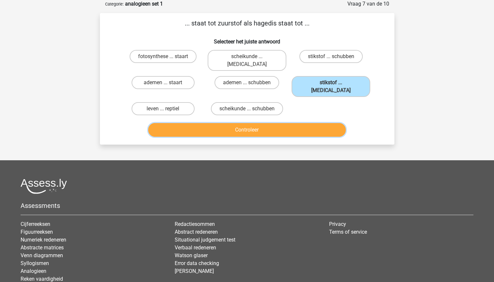
click at [307, 123] on button "Controleer" at bounding box center [247, 130] width 198 height 14
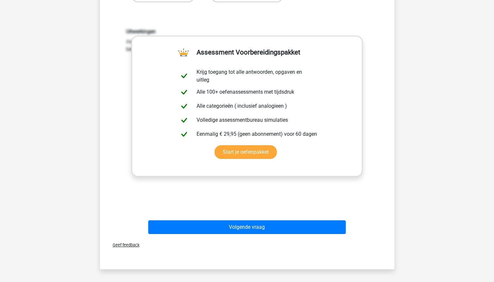
scroll to position [147, 0]
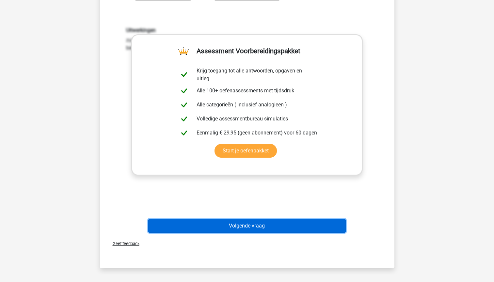
click at [327, 219] on button "Volgende vraag" at bounding box center [247, 226] width 198 height 14
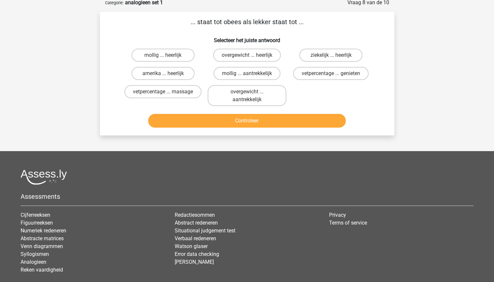
scroll to position [33, 0]
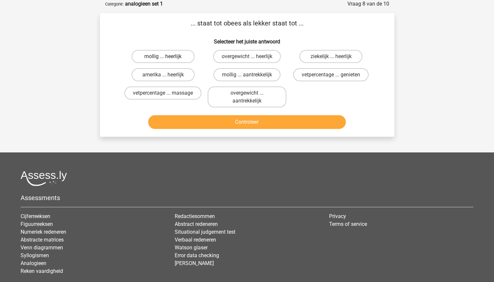
click at [174, 55] on label "mollig ... heerlijk" at bounding box center [163, 56] width 63 height 13
click at [167, 57] on input "mollig ... heerlijk" at bounding box center [165, 59] width 4 height 4
radio input "true"
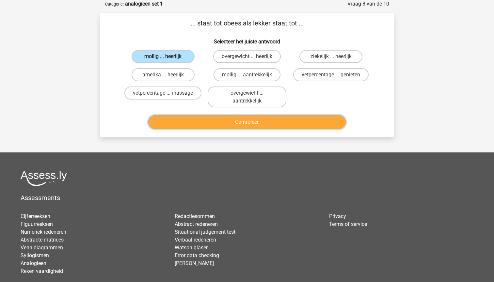
drag, startPoint x: 248, startPoint y: 120, endPoint x: 220, endPoint y: 122, distance: 28.5
click at [220, 122] on button "Controleer" at bounding box center [247, 122] width 198 height 14
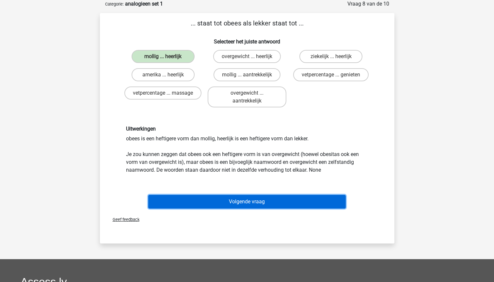
click at [261, 203] on button "Volgende vraag" at bounding box center [247, 202] width 198 height 14
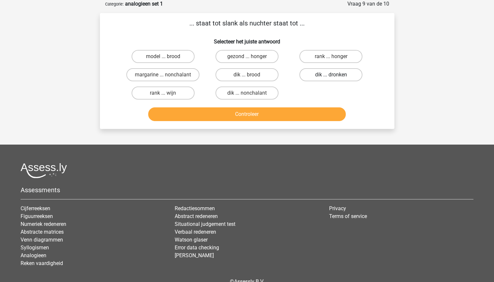
click at [350, 72] on label "dik ... dronken" at bounding box center [331, 74] width 63 height 13
click at [335, 75] on input "dik ... dronken" at bounding box center [333, 77] width 4 height 4
radio input "true"
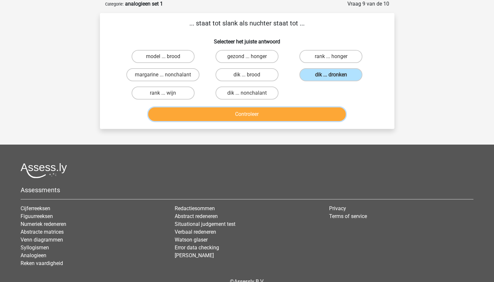
click at [309, 117] on button "Controleer" at bounding box center [247, 114] width 198 height 14
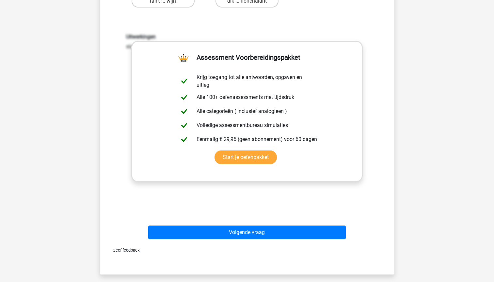
scroll to position [164, 0]
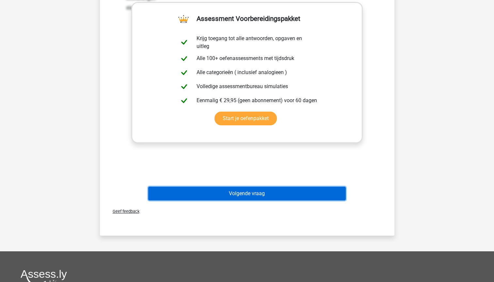
click at [317, 194] on button "Volgende vraag" at bounding box center [247, 194] width 198 height 14
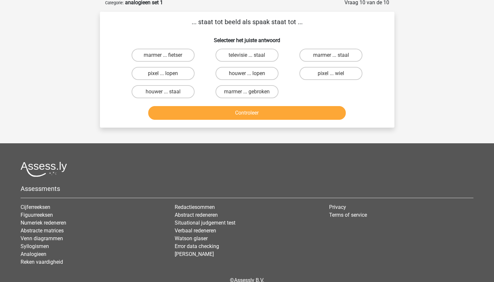
scroll to position [33, 0]
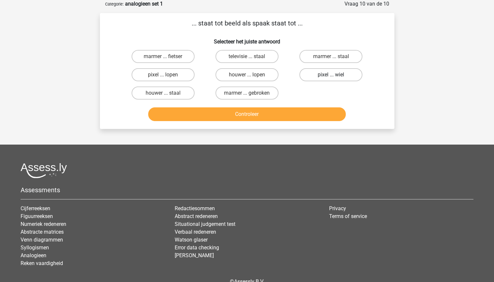
click at [343, 76] on label "pixel ... wiel" at bounding box center [331, 74] width 63 height 13
click at [335, 76] on input "pixel ... wiel" at bounding box center [333, 77] width 4 height 4
radio input "true"
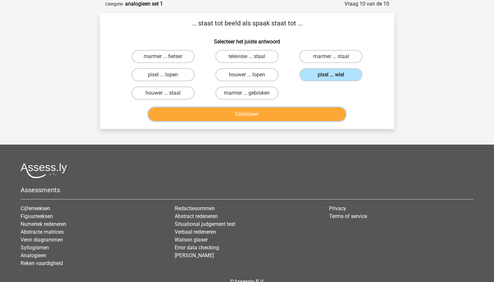
click at [292, 115] on button "Controleer" at bounding box center [247, 114] width 198 height 14
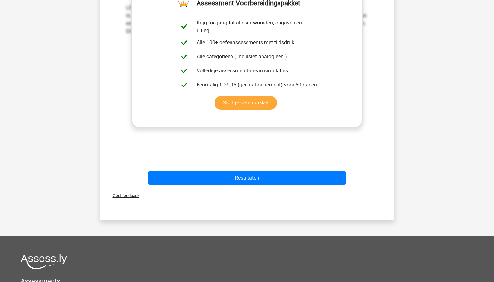
scroll to position [188, 0]
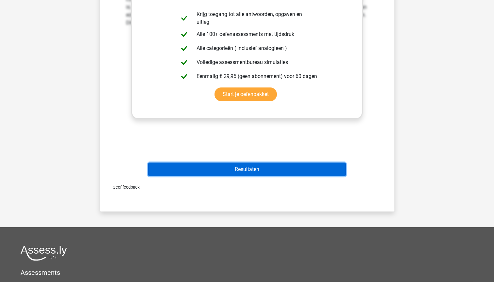
click at [325, 171] on button "Resultaten" at bounding box center [247, 170] width 198 height 14
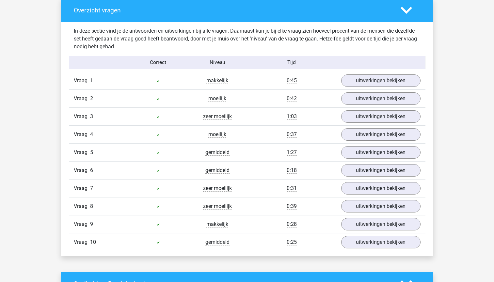
scroll to position [494, 0]
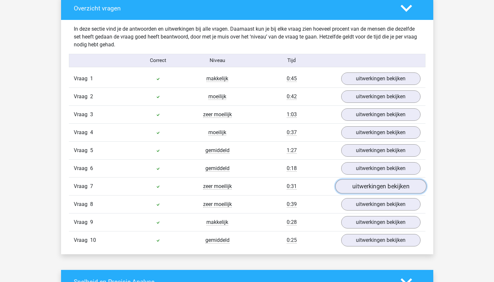
click at [369, 187] on link "uitwerkingen bekijken" at bounding box center [380, 187] width 91 height 14
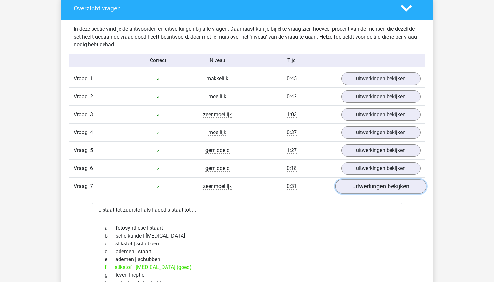
click at [369, 187] on link "uitwerkingen bekijken" at bounding box center [380, 187] width 91 height 14
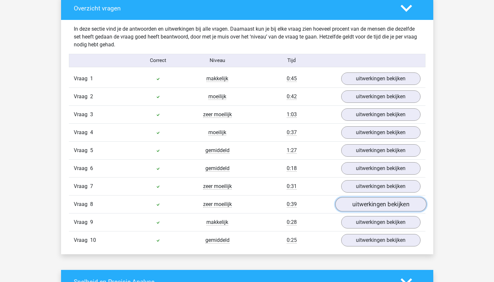
click at [369, 205] on link "uitwerkingen bekijken" at bounding box center [380, 205] width 91 height 14
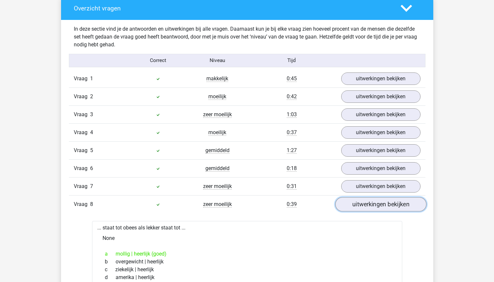
click at [369, 205] on link "uitwerkingen bekijken" at bounding box center [380, 205] width 91 height 14
